Goal: Information Seeking & Learning: Learn about a topic

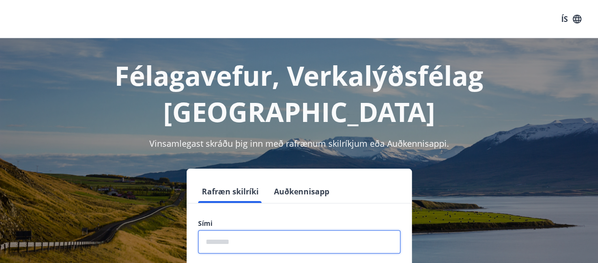
click at [288, 230] on input "phone" at bounding box center [299, 241] width 202 height 23
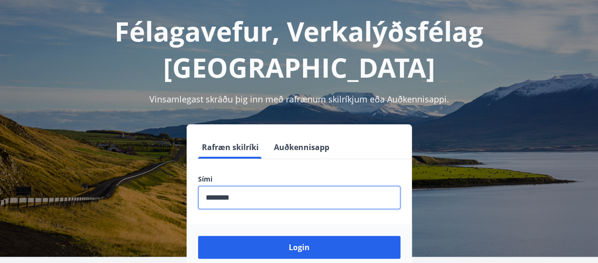
scroll to position [95, 0]
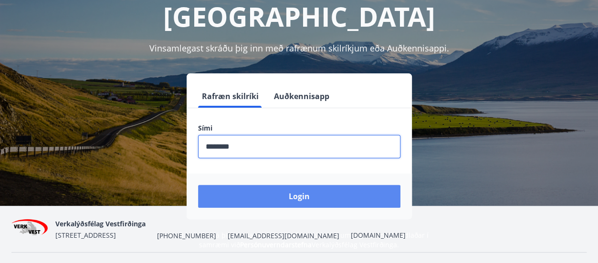
type input "********"
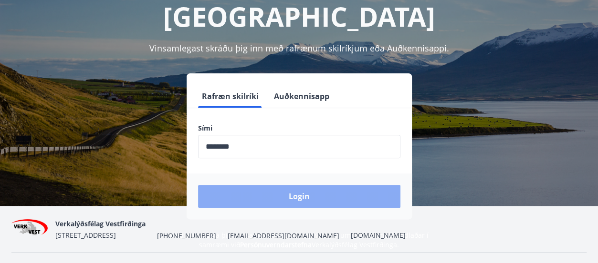
click at [295, 185] on button "Login" at bounding box center [299, 196] width 202 height 23
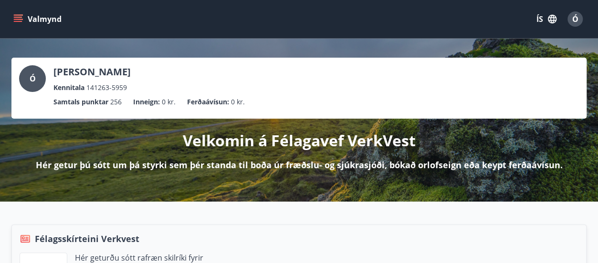
click at [15, 17] on icon "menu" at bounding box center [18, 17] width 9 height 1
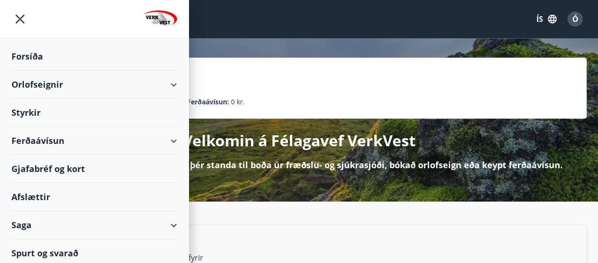
click at [36, 195] on div "Afslættir" at bounding box center [94, 197] width 166 height 28
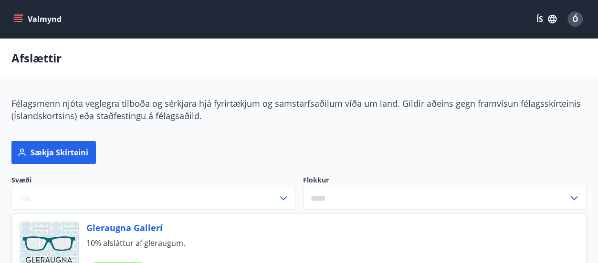
click at [15, 14] on icon "menu" at bounding box center [18, 19] width 10 height 10
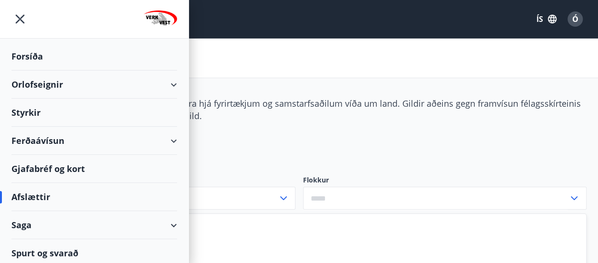
click at [31, 71] on div "Styrkir" at bounding box center [94, 56] width 166 height 28
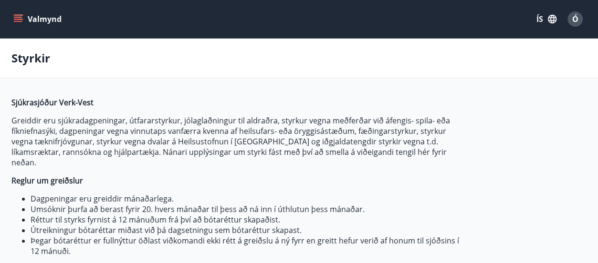
type input "***"
click at [14, 17] on icon "menu" at bounding box center [18, 17] width 9 height 1
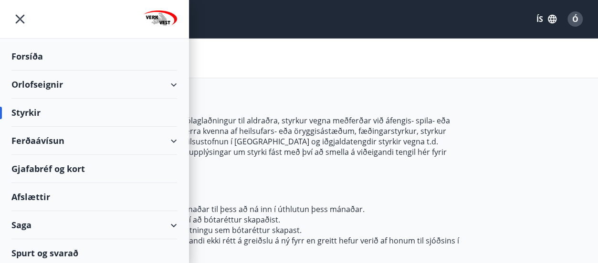
click at [56, 170] on div "Gjafabréf og kort" at bounding box center [94, 169] width 166 height 28
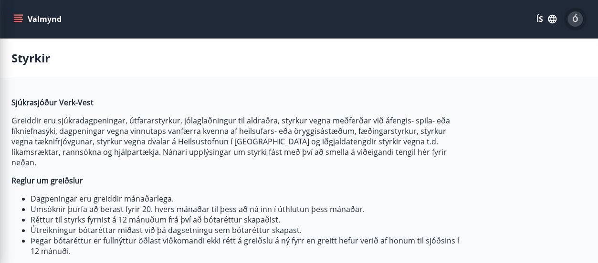
click at [576, 21] on span "Ó" at bounding box center [575, 19] width 6 height 10
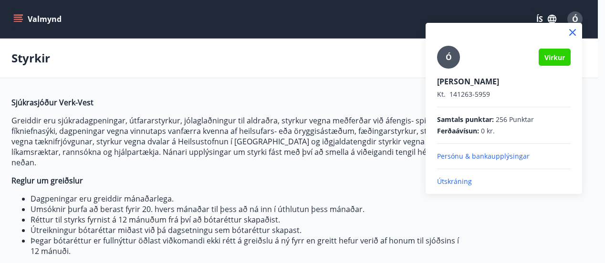
click at [452, 181] on p "Útskráning" at bounding box center [504, 182] width 134 height 10
